Goal: Task Accomplishment & Management: Manage account settings

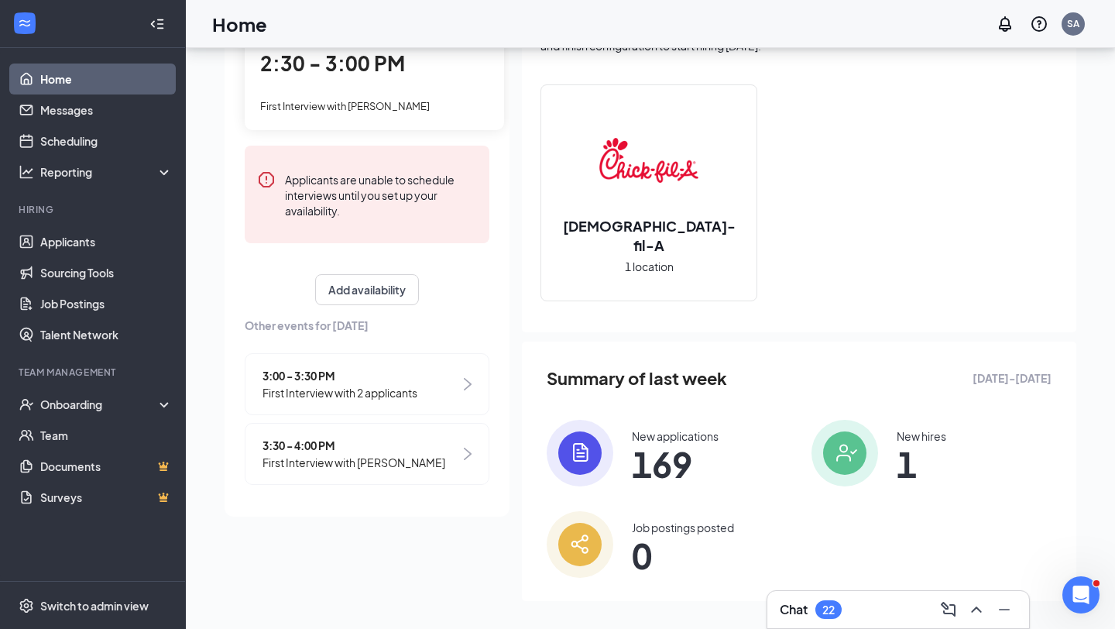
scroll to position [127, 0]
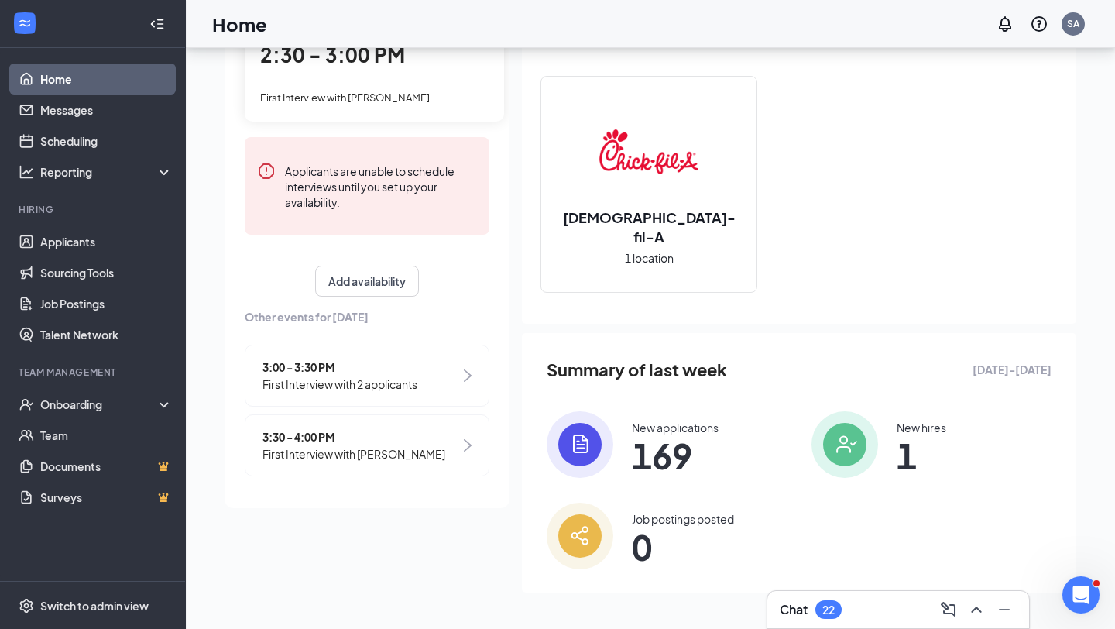
click at [347, 376] on span "First Interview with 2 applicants" at bounding box center [340, 384] width 155 height 17
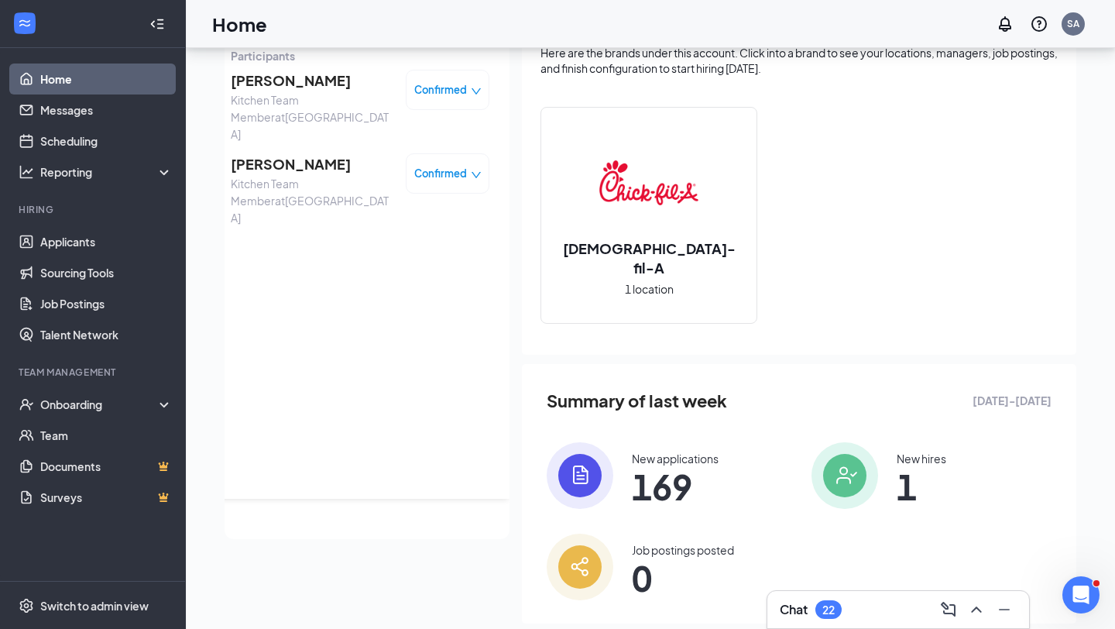
scroll to position [0, 0]
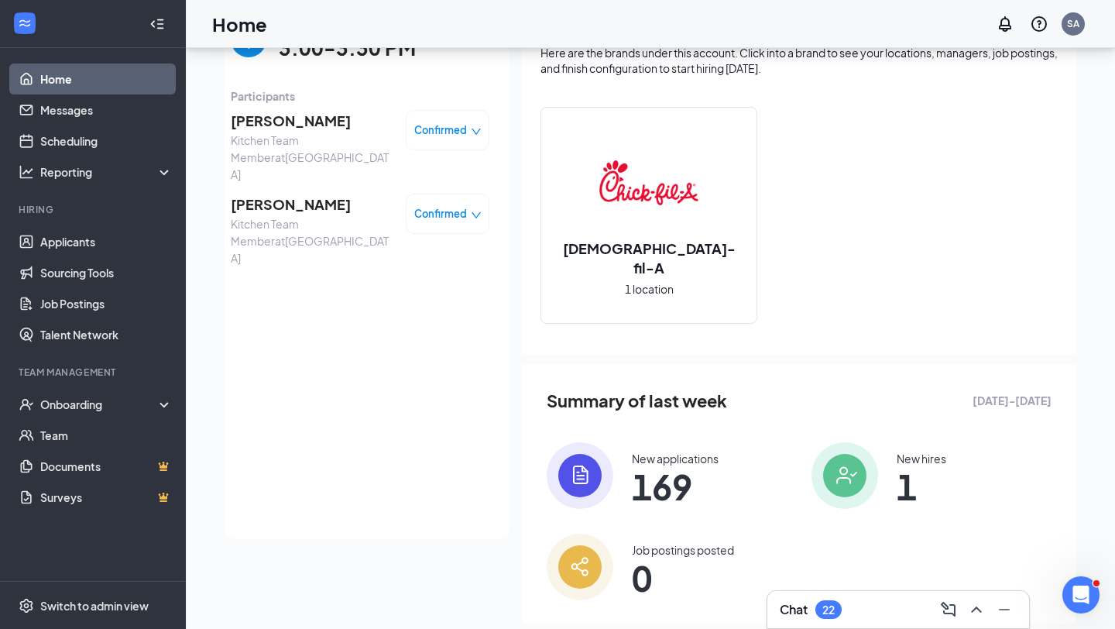
click at [311, 194] on span "[PERSON_NAME]" at bounding box center [312, 205] width 163 height 22
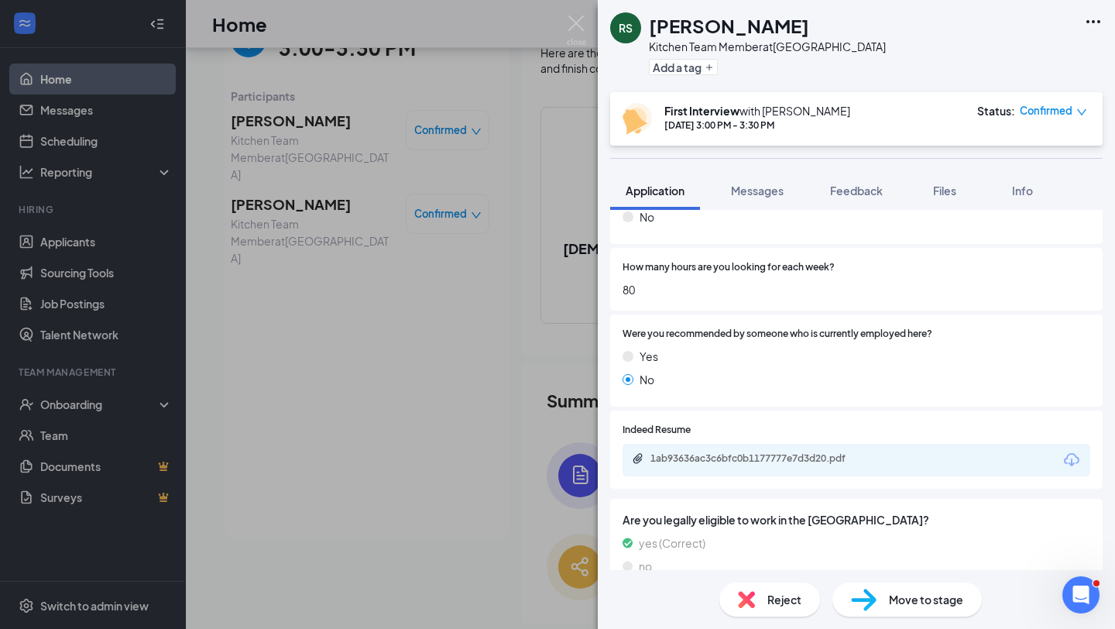
scroll to position [1358, 0]
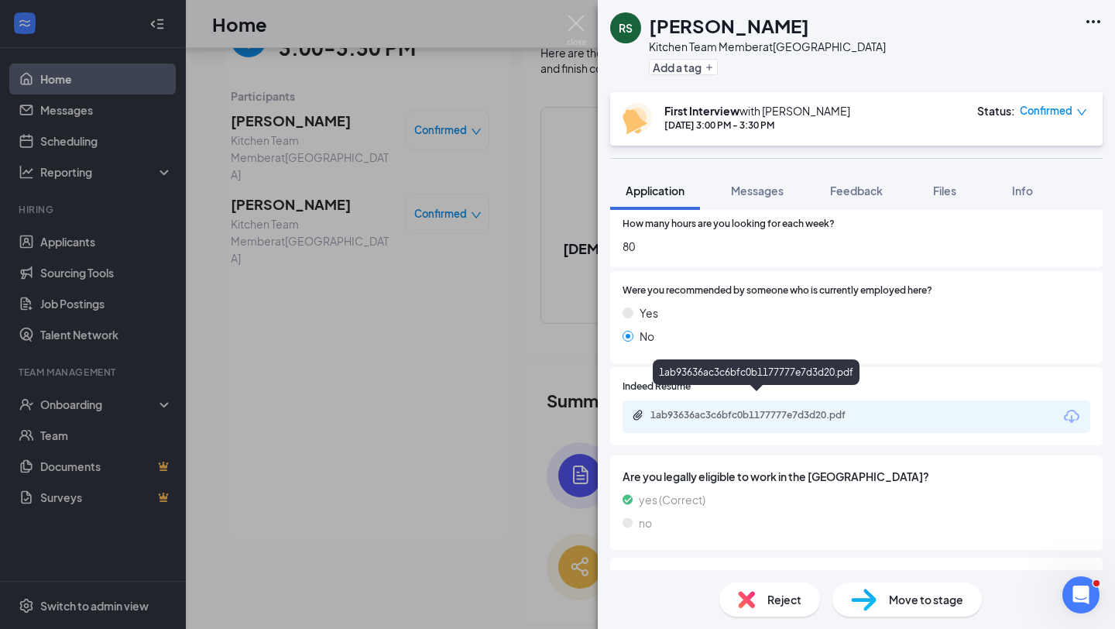
click at [744, 409] on div "1ab93636ac3c6bfc0b1177777e7d3d20.pdf" at bounding box center [759, 415] width 217 height 12
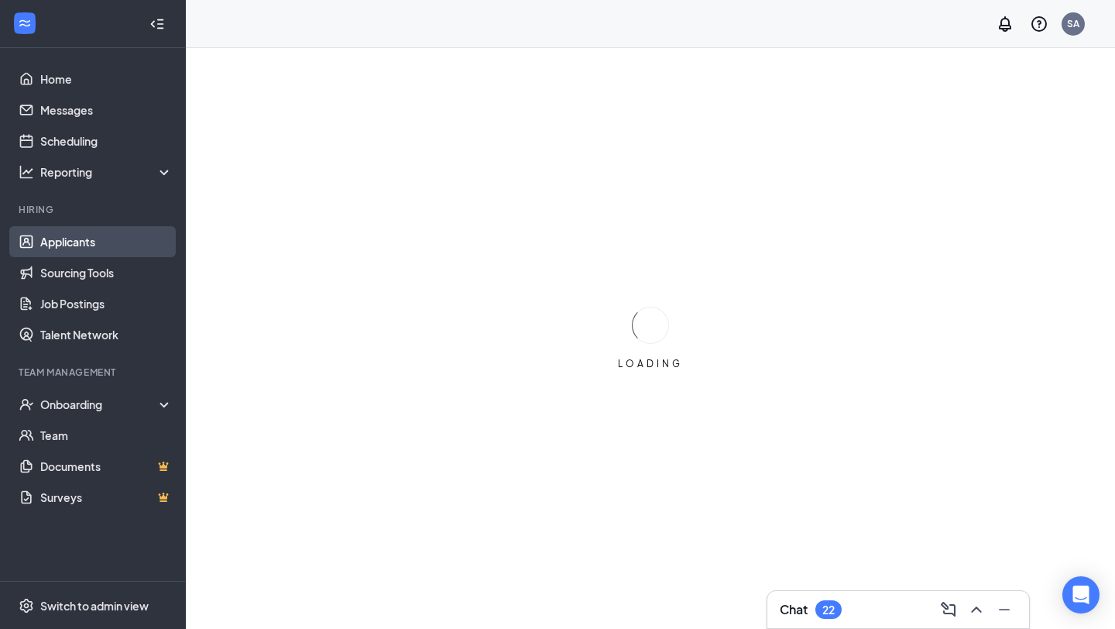
click at [70, 241] on link "Applicants" at bounding box center [106, 241] width 132 height 31
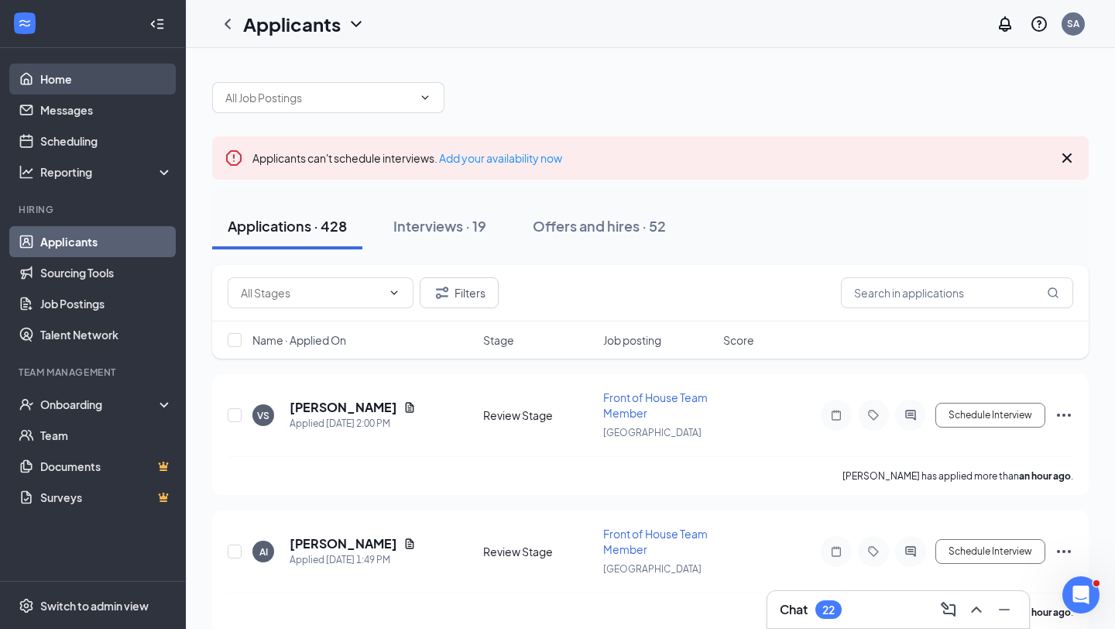
click at [88, 82] on link "Home" at bounding box center [106, 79] width 132 height 31
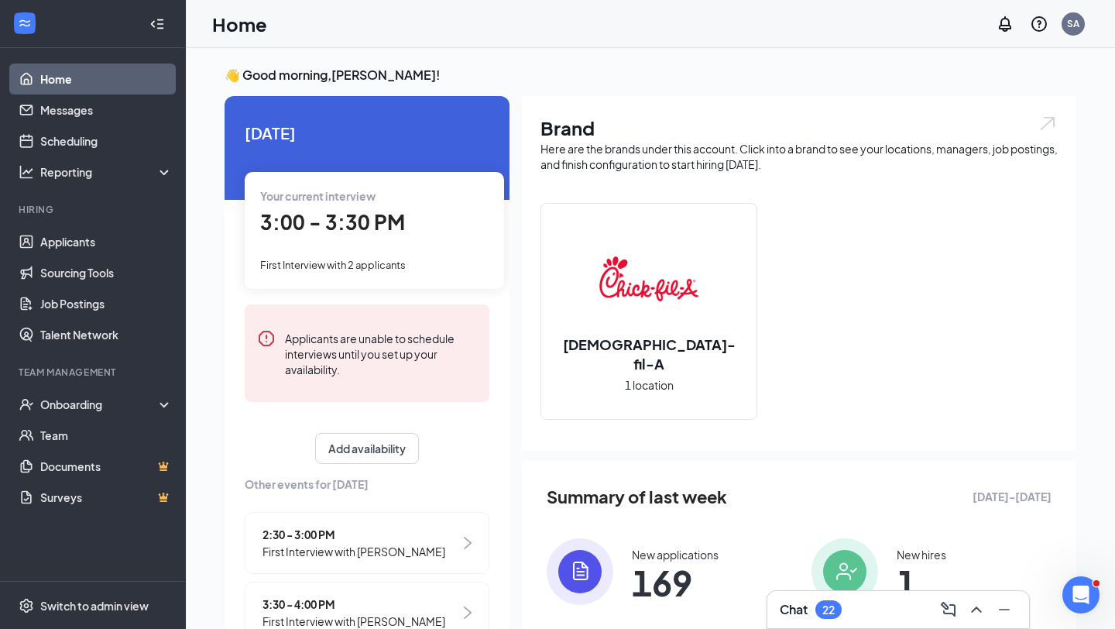
click at [402, 244] on div "Your current interview 3:00 - 3:30 PM First Interview with 2 applicants" at bounding box center [374, 230] width 259 height 116
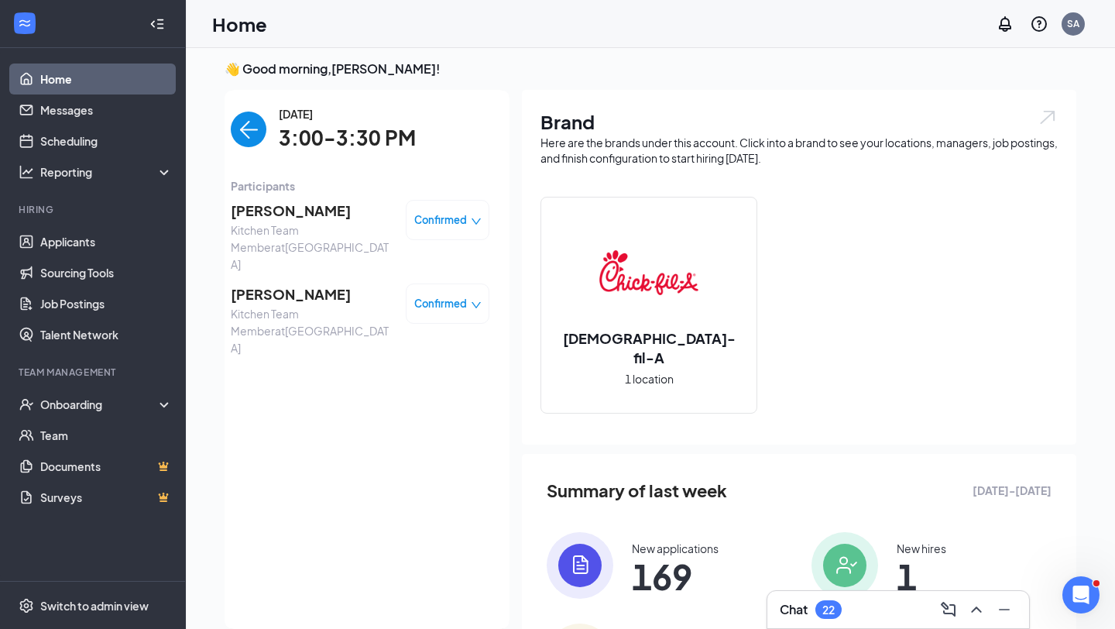
click at [252, 132] on img "back-button" at bounding box center [249, 130] width 36 height 36
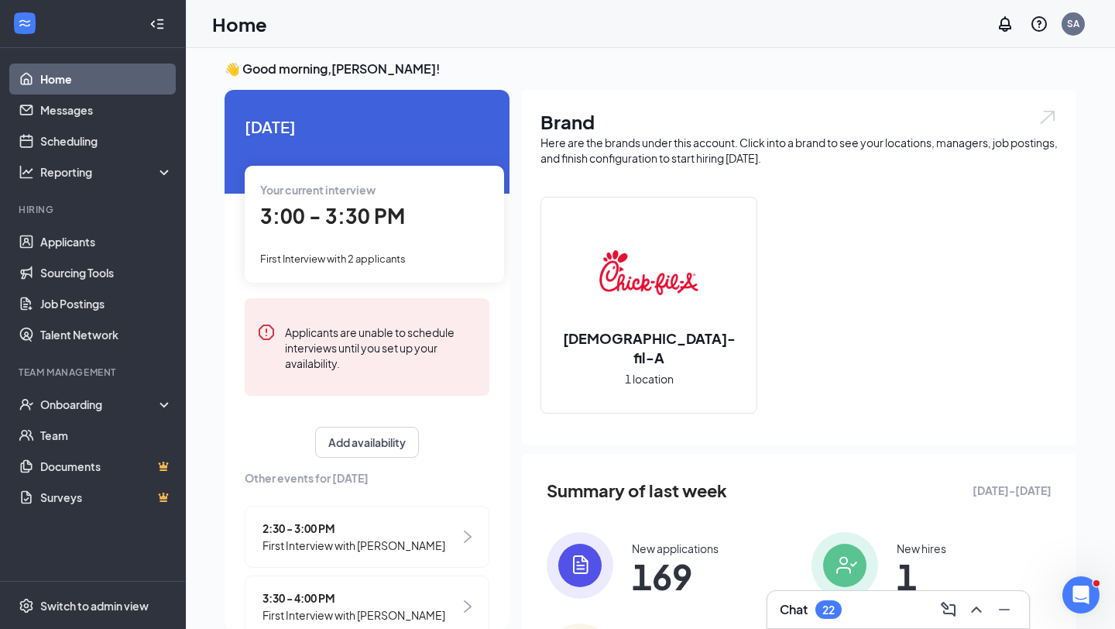
scroll to position [40, 0]
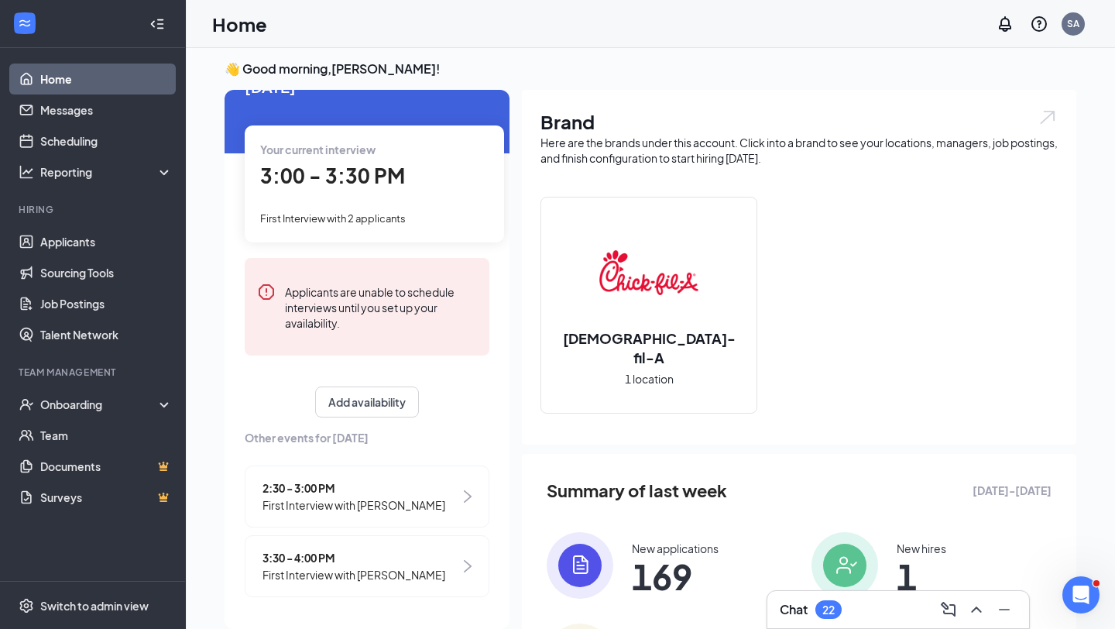
click at [339, 576] on span "First Interview with [PERSON_NAME]" at bounding box center [354, 574] width 183 height 17
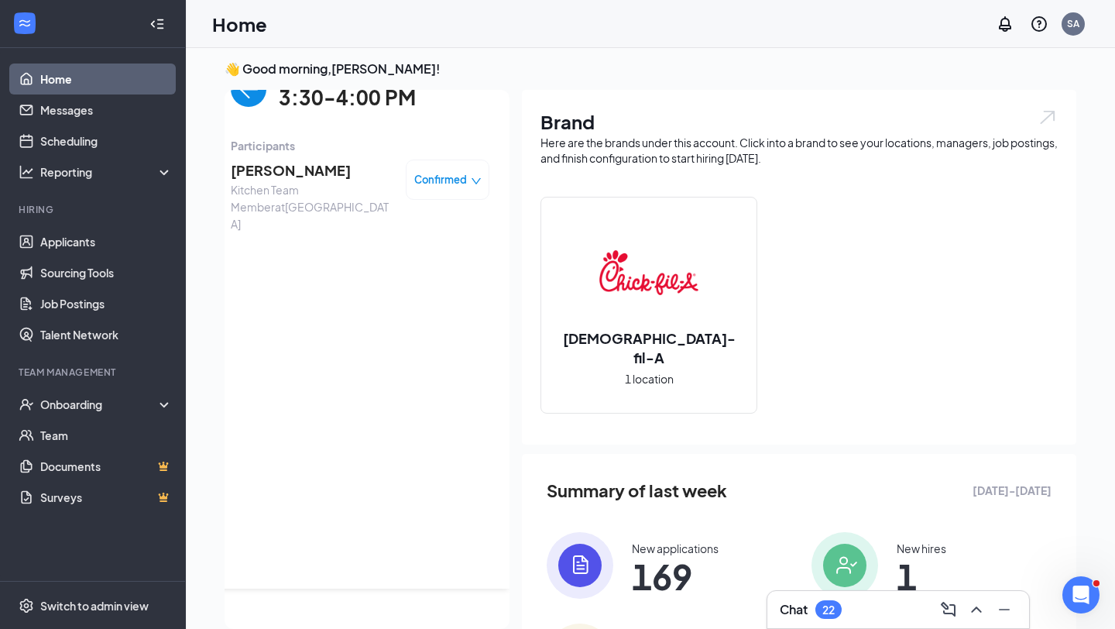
scroll to position [0, 0]
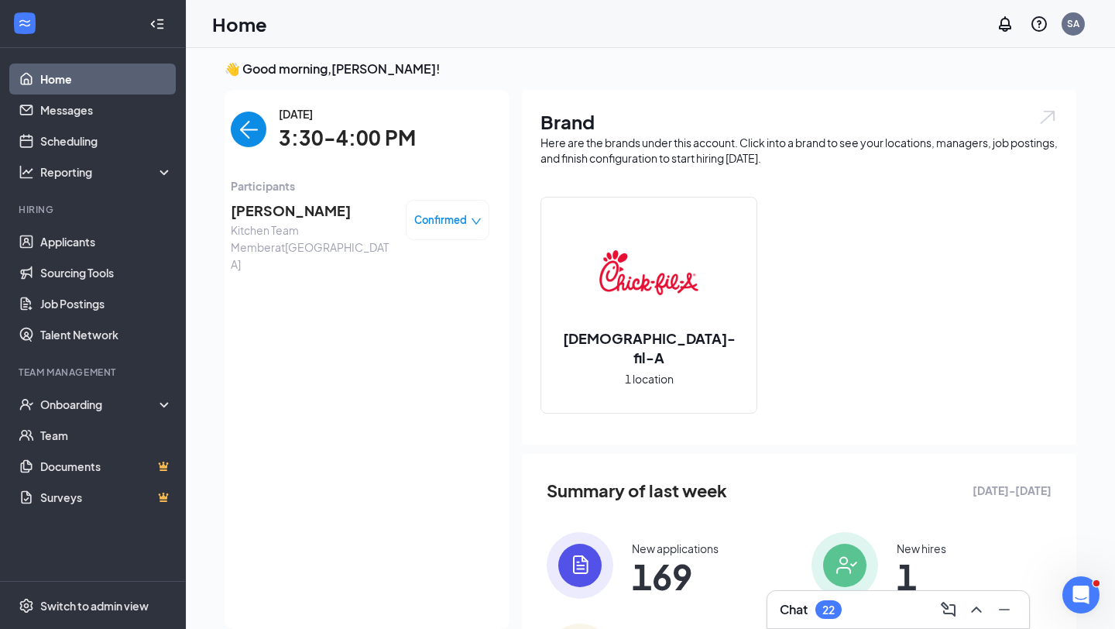
click at [265, 204] on span "Tony Mieser" at bounding box center [312, 211] width 163 height 22
